Goal: Understand process/instructions

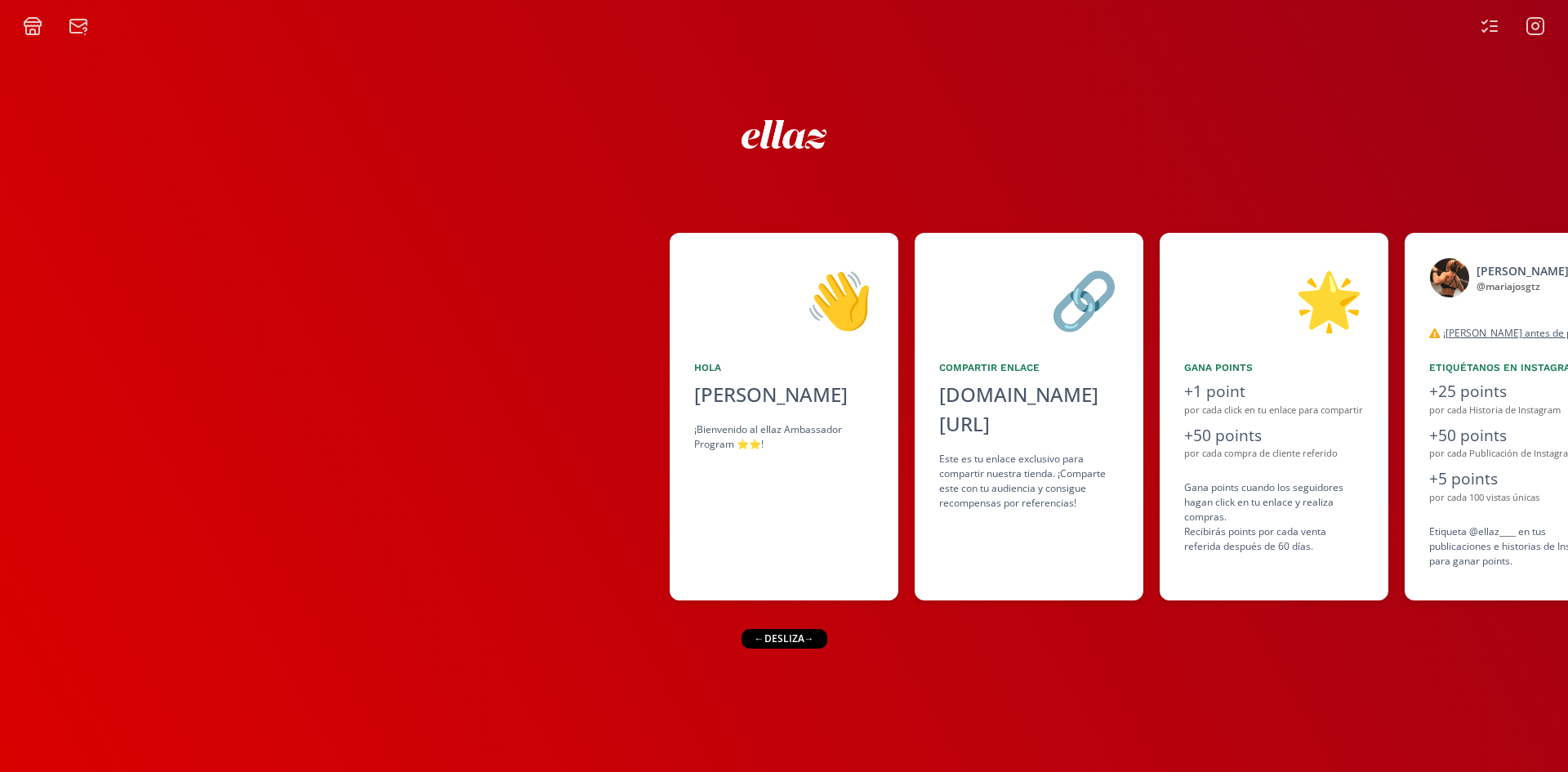
drag, startPoint x: 1211, startPoint y: 555, endPoint x: 1107, endPoint y: 562, distance: 104.2
click at [1107, 562] on div "👋 [PERSON_NAME] ¡Bienvenido al ellaz Ambassador Program ⭐️⭐️! 🔗 Compartir Enlac…" at bounding box center [784, 416] width 1568 height 384
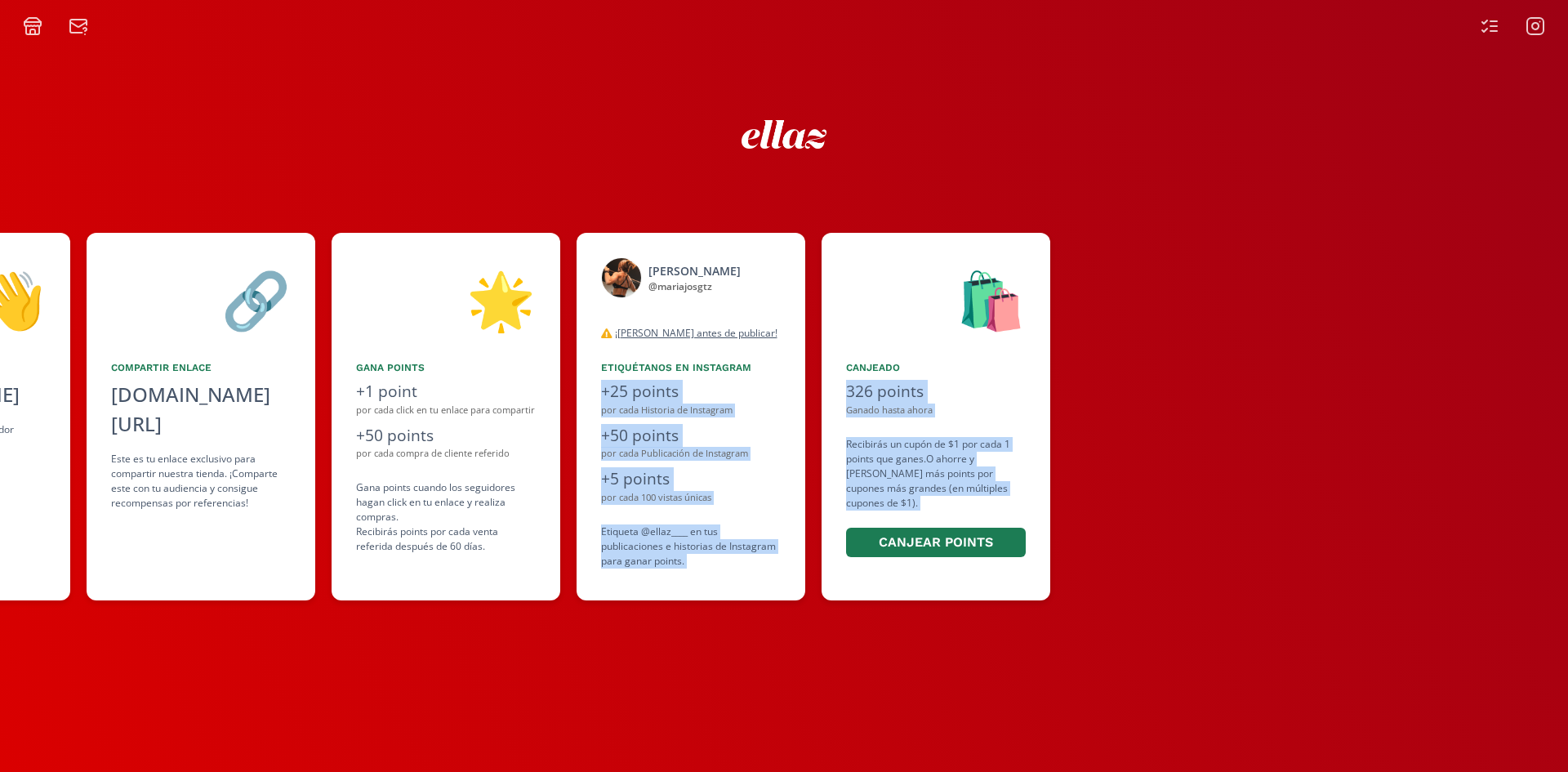
scroll to position [0, 996]
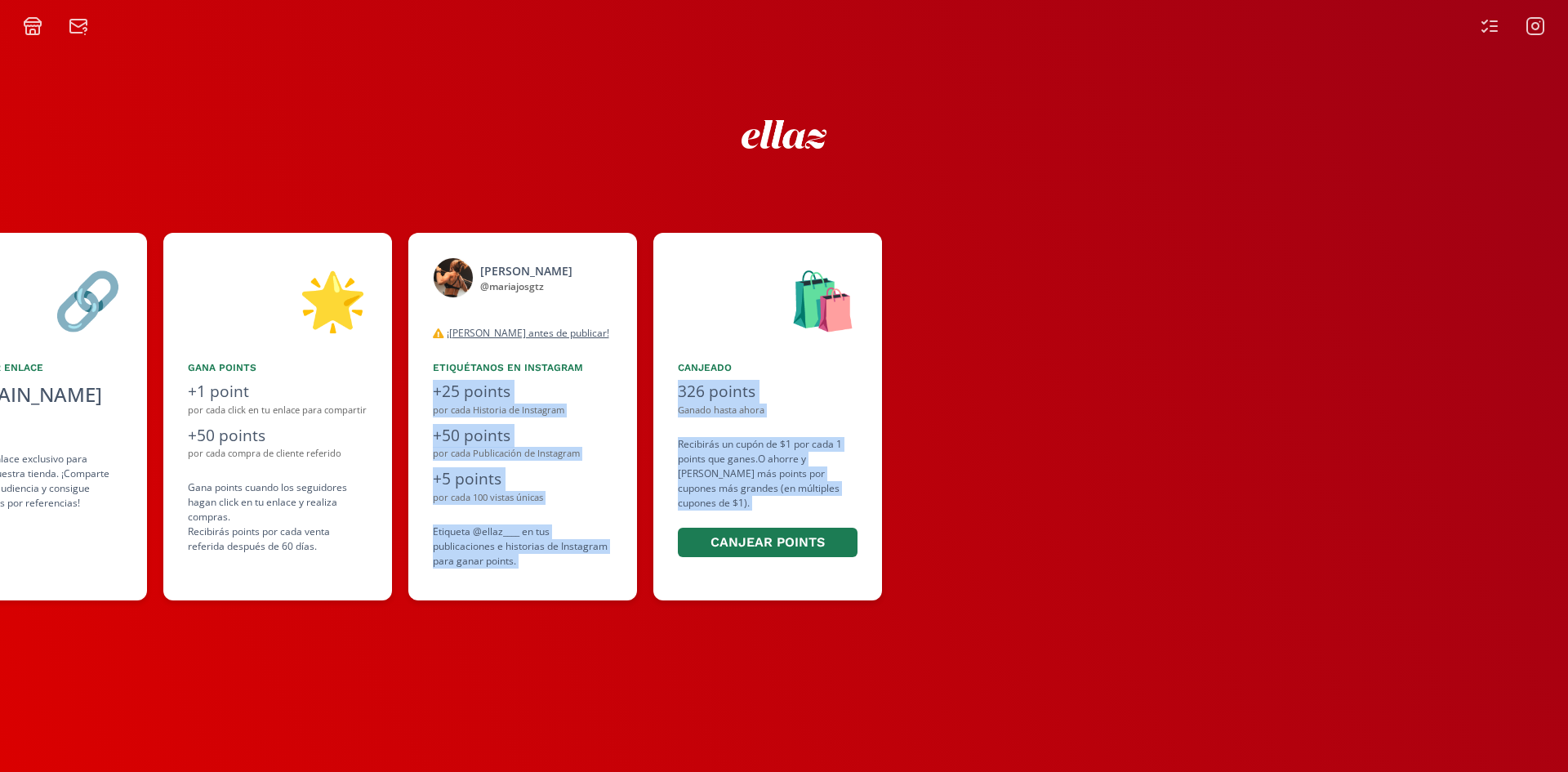
drag, startPoint x: 968, startPoint y: 575, endPoint x: 768, endPoint y: 572, distance: 200.0
click at [768, 572] on div "👋 Hola Maria Jose Gutierrez Ortiz ¡Bienvenido al ellaz Ambassador Program ⭐️⭐️!…" at bounding box center [784, 416] width 1568 height 384
click at [1111, 314] on div at bounding box center [1233, 416] width 669 height 368
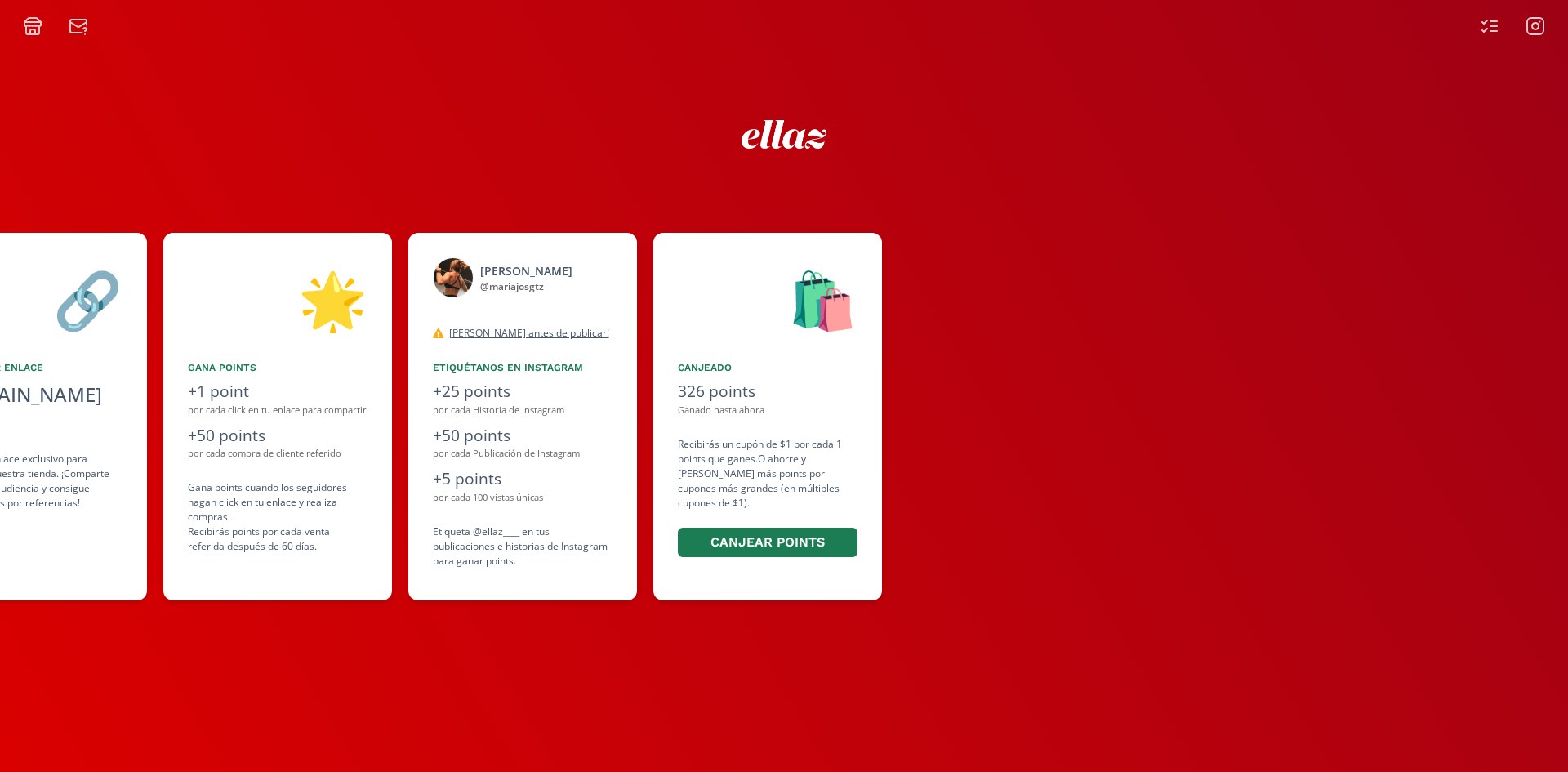
click at [1111, 314] on div at bounding box center [1233, 416] width 669 height 368
click at [453, 333] on div "👋 Hola Maria Jose Gutierrez Ortiz ¡Bienvenido al ellaz Ambassador Program ⭐️⭐️!…" at bounding box center [784, 416] width 1568 height 384
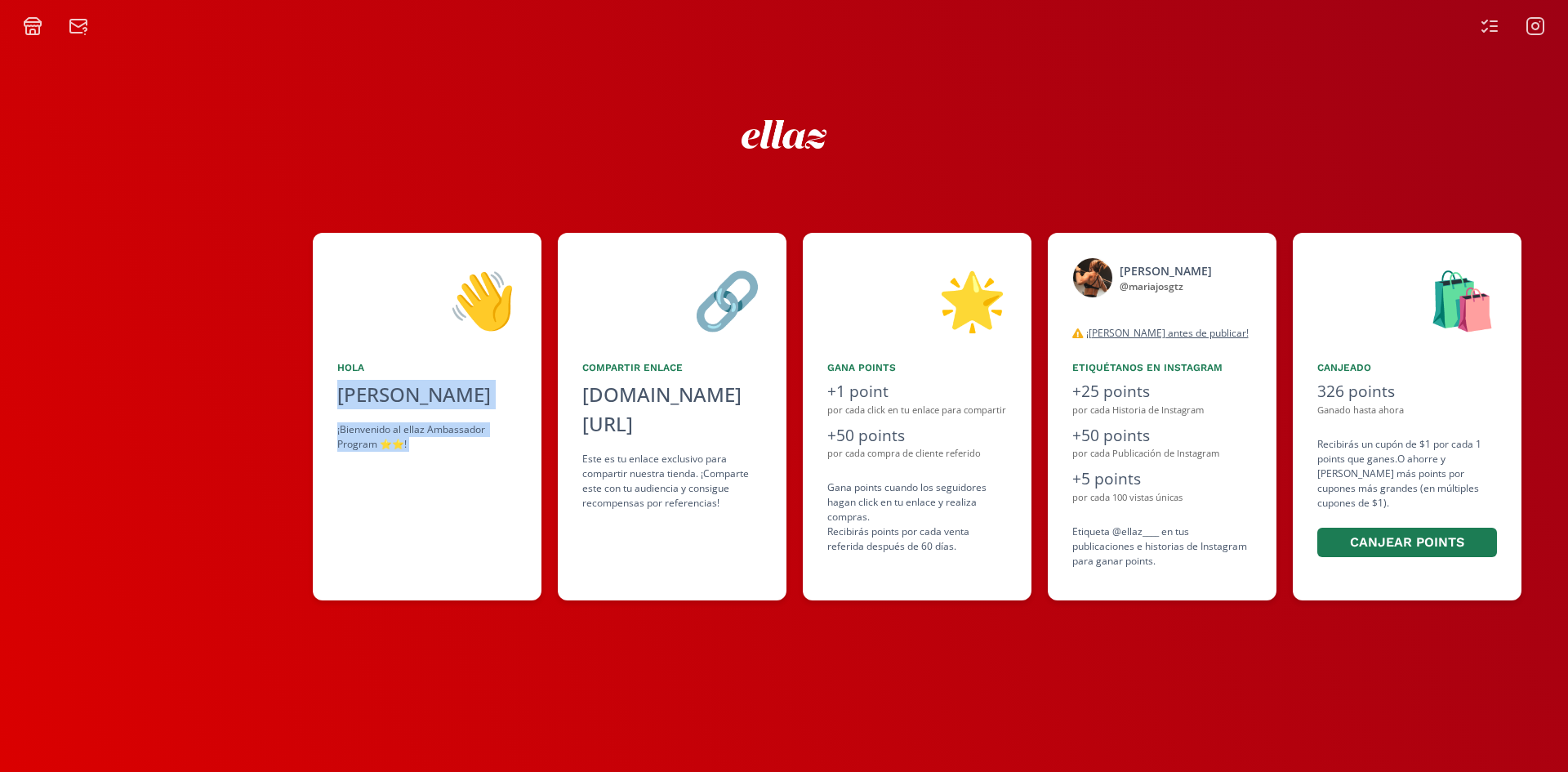
scroll to position [0, 0]
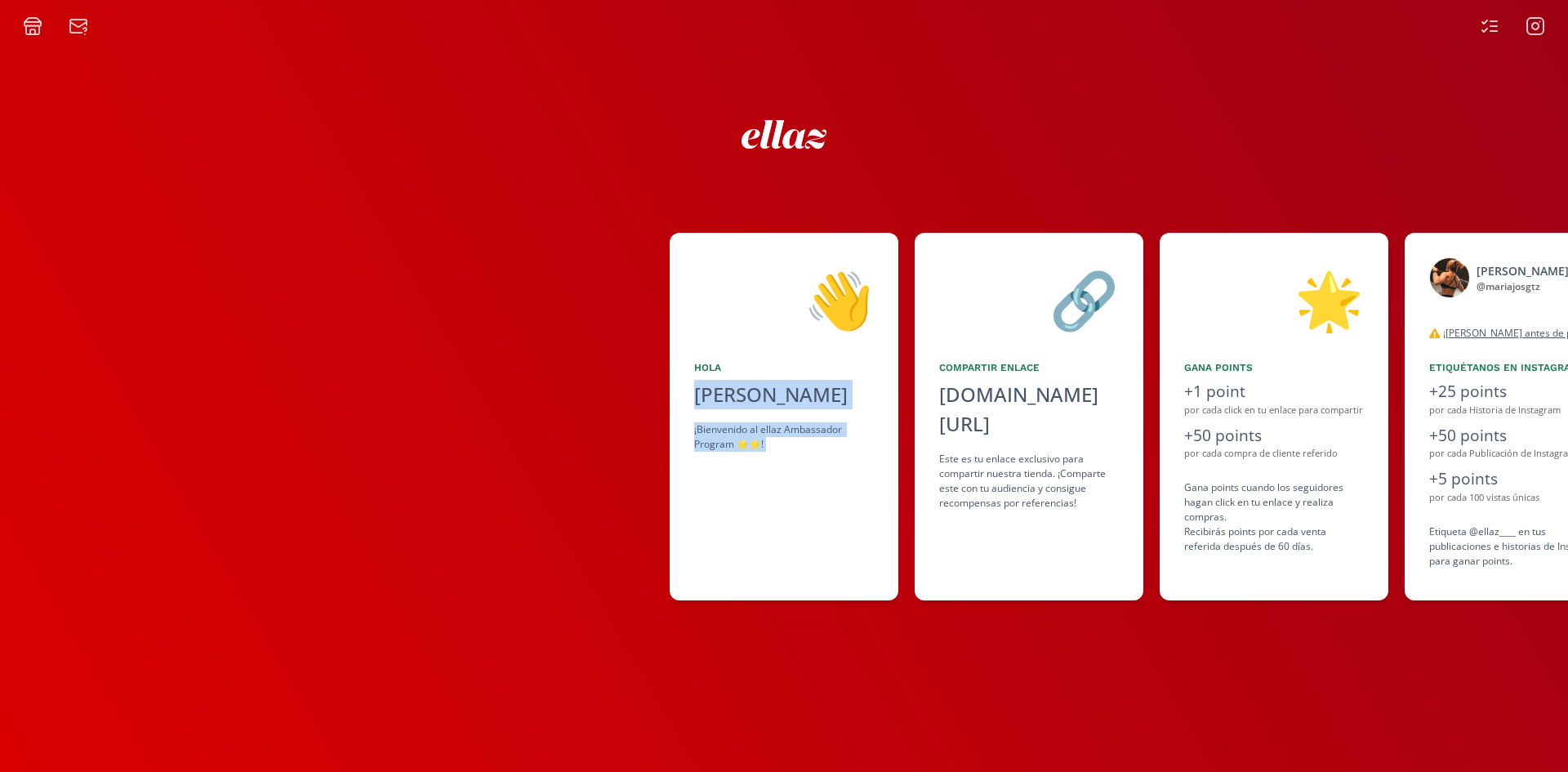
drag, startPoint x: 617, startPoint y: 360, endPoint x: 815, endPoint y: 363, distance: 198.0
click at [815, 363] on div "👋 Hola Maria Jose Gutierrez Ortiz ¡Bienvenido al ellaz Ambassador Program ⭐️⭐️!…" at bounding box center [784, 416] width 1568 height 384
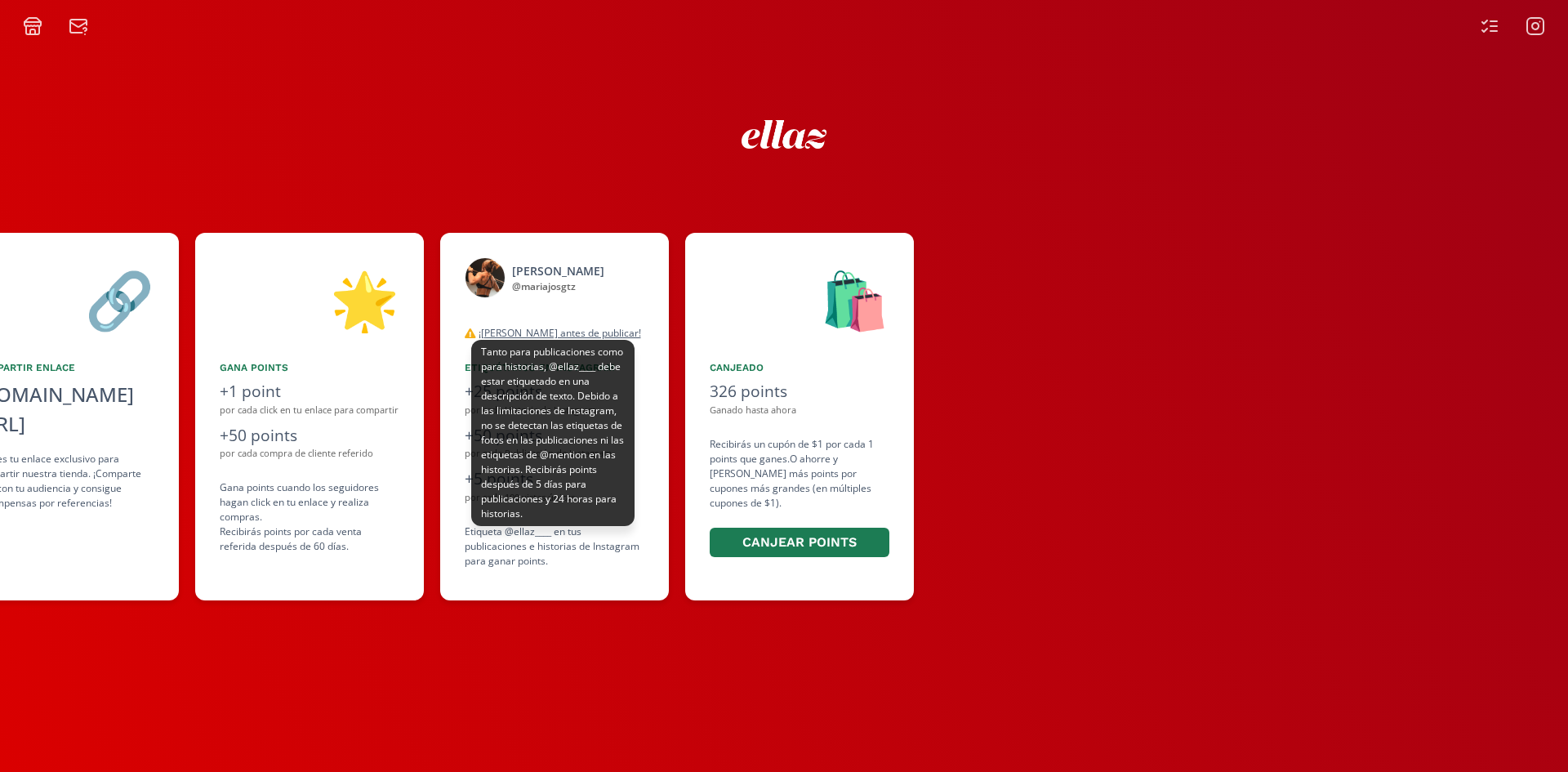
drag, startPoint x: 815, startPoint y: 363, endPoint x: 481, endPoint y: 326, distance: 336.0
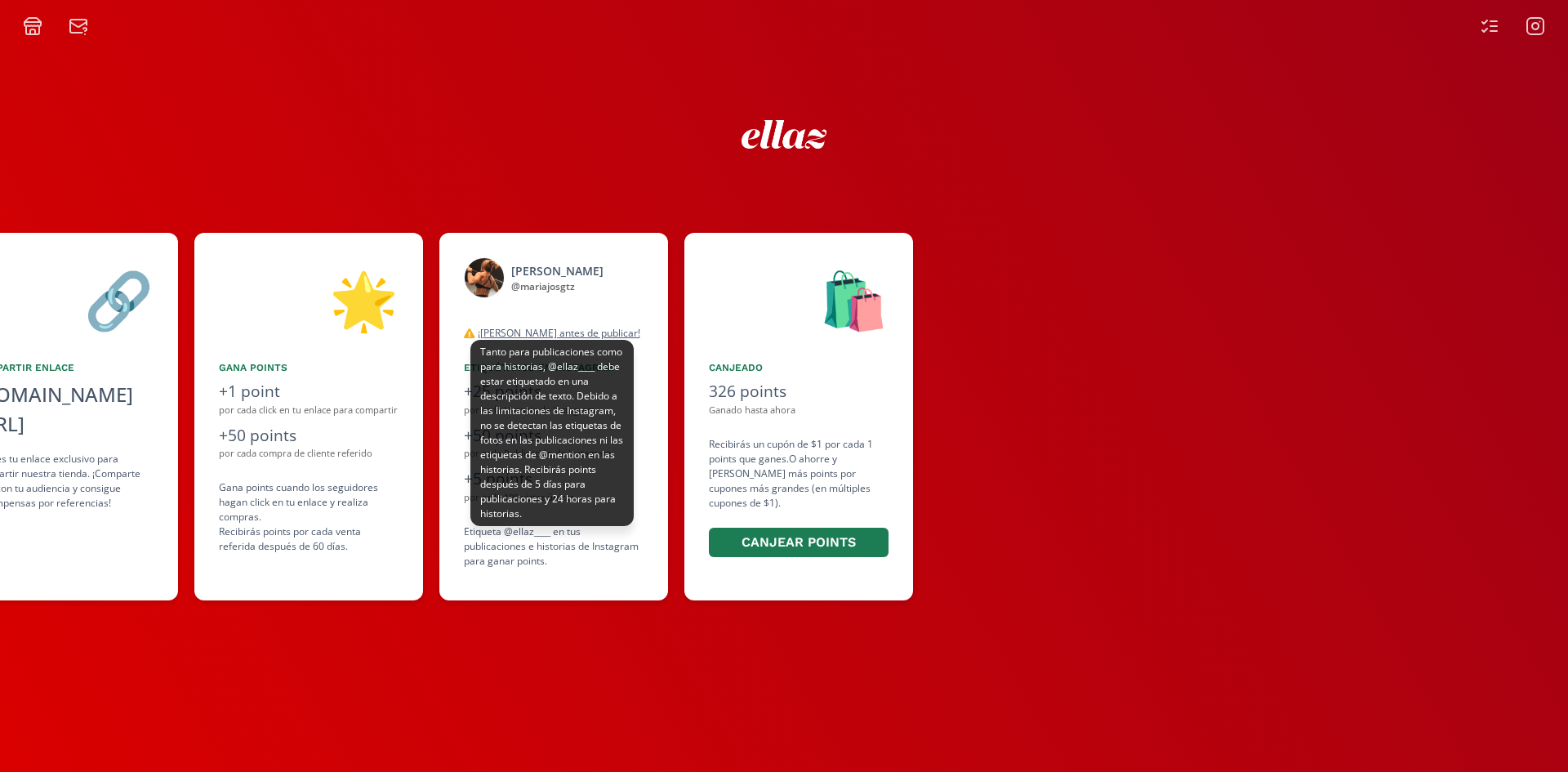
click at [483, 326] on div "👋 Hola Maria Jose Gutierrez Ortiz ¡Bienvenido al ellaz Ambassador Program ⭐️⭐️!…" at bounding box center [784, 416] width 1568 height 384
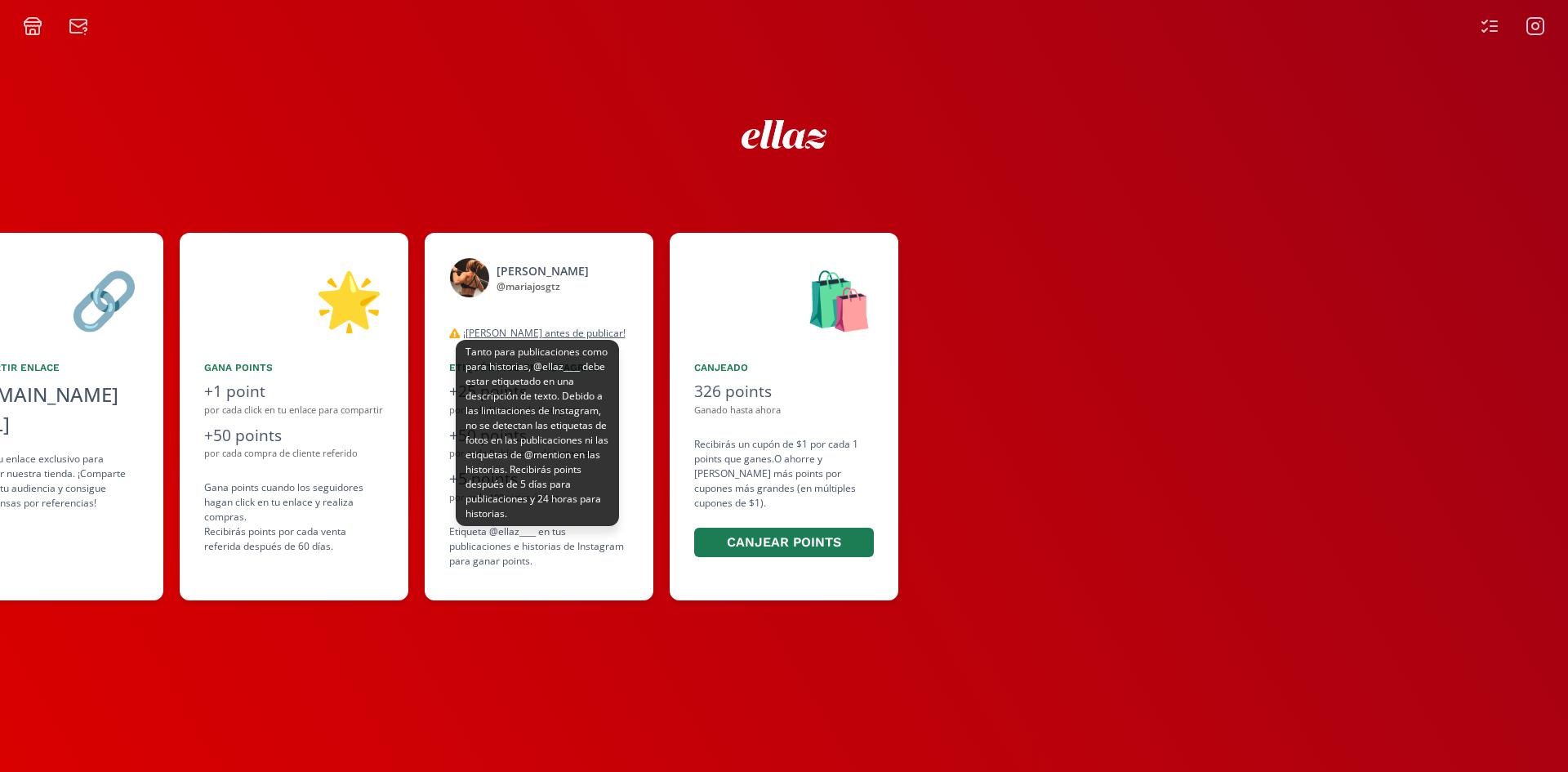
scroll to position [0, 980]
drag, startPoint x: 481, startPoint y: 326, endPoint x: 517, endPoint y: 334, distance: 36.9
click at [517, 334] on u "¡[PERSON_NAME] antes de publicar!" at bounding box center [545, 333] width 162 height 14
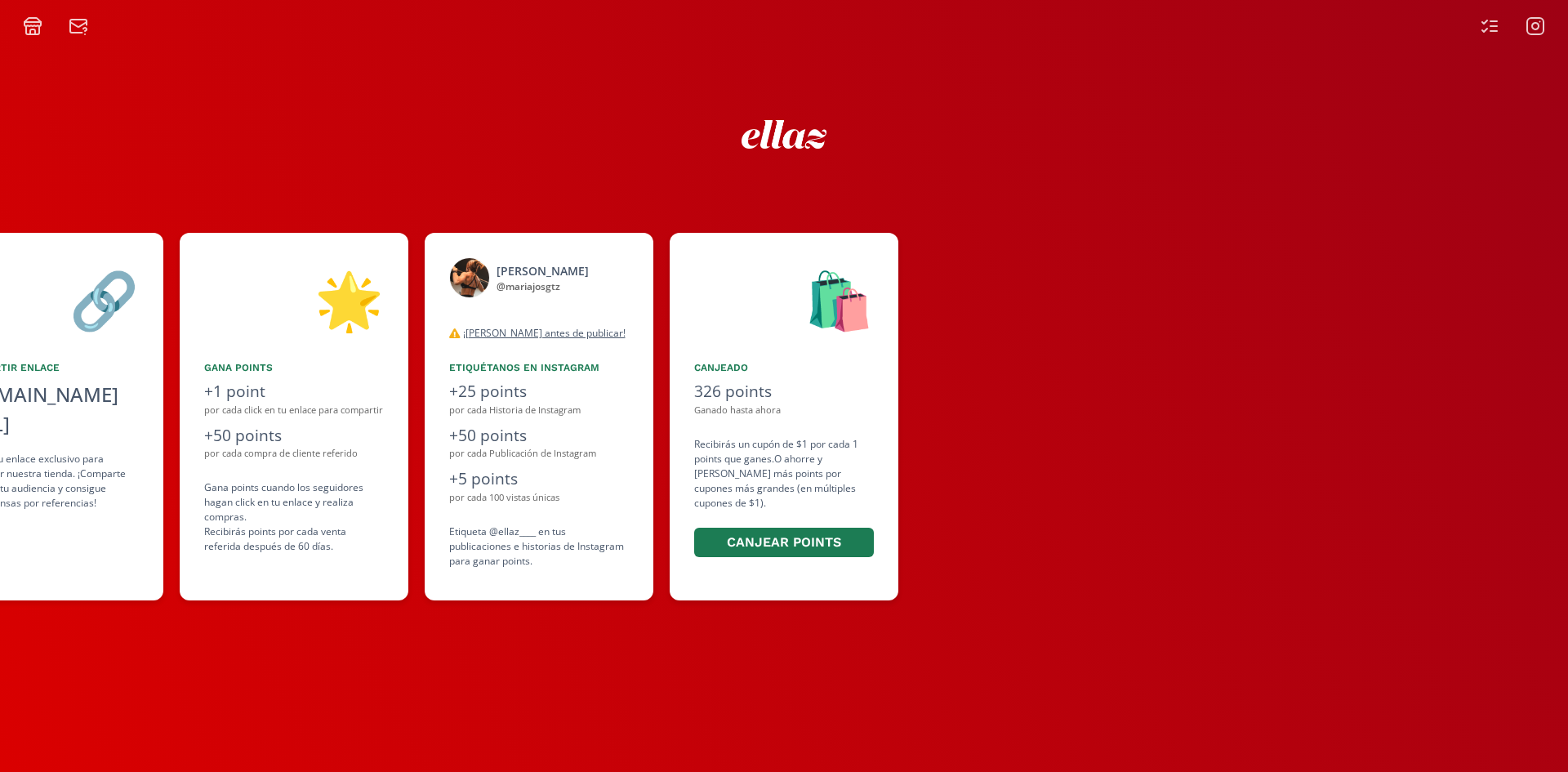
click at [1532, 19] on rect at bounding box center [1535, 26] width 16 height 16
